Goal: Communication & Community: Answer question/provide support

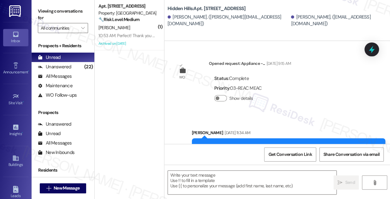
scroll to position [10191, 0]
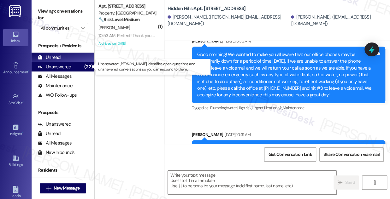
click at [77, 64] on div "Unanswered (22)" at bounding box center [63, 66] width 63 height 9
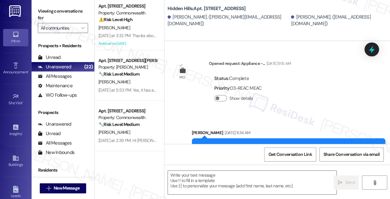
type textarea "Fetching suggested responses. Please feel free to read through the conversation…"
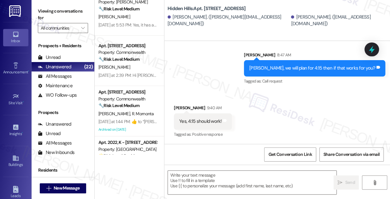
scroll to position [0, 0]
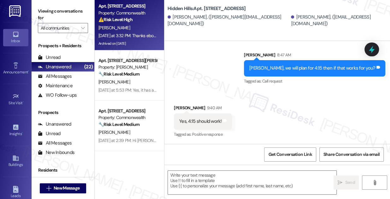
click at [139, 27] on div "[PERSON_NAME]" at bounding box center [128, 28] width 60 height 8
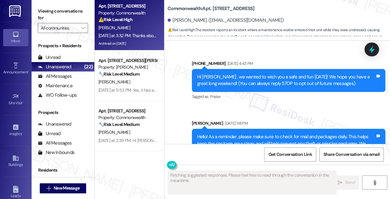
scroll to position [17020, 0]
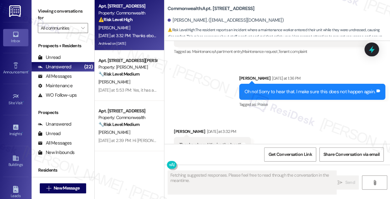
click at [212, 142] on div "Thanks ebony! You're the best!" at bounding box center [209, 145] width 61 height 7
click at [258, 89] on div "Oh no! Sorry to hear that. I make sure this does not happen again." at bounding box center [309, 92] width 131 height 7
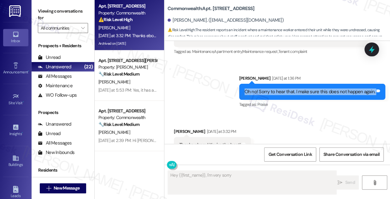
click at [258, 89] on div "Oh no! Sorry to hear that. I make sure this does not happen again." at bounding box center [309, 92] width 131 height 7
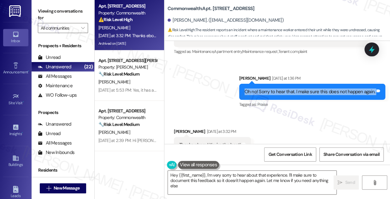
type textarea "Hey {{first_name}}, I'm very sorry to hear about that experience. I'll make sur…"
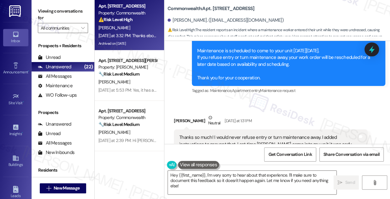
scroll to position [16848, 0]
